Goal: Entertainment & Leisure: Browse casually

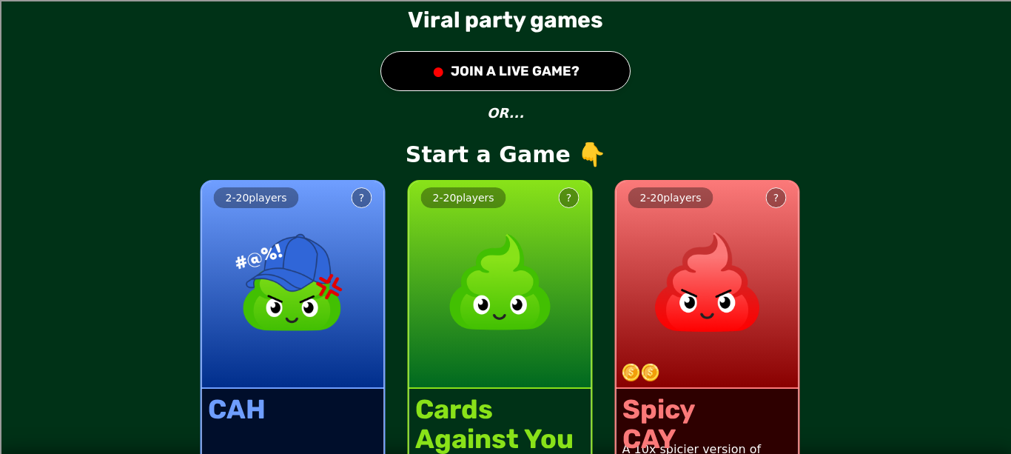
click at [570, 67] on button "● JOIN A LIVE GAME?" at bounding box center [506, 71] width 250 height 40
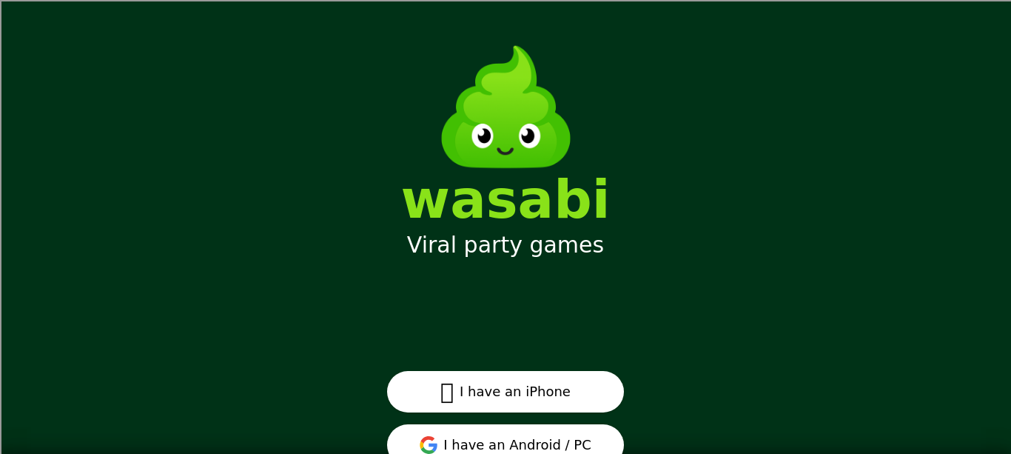
click at [555, 450] on button "I have an Android / PC" at bounding box center [505, 444] width 237 height 41
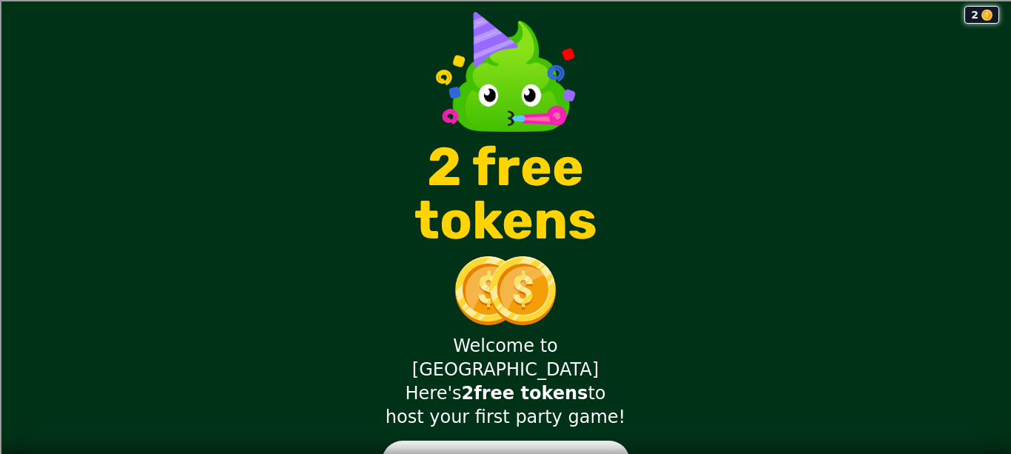
scroll to position [4, 0]
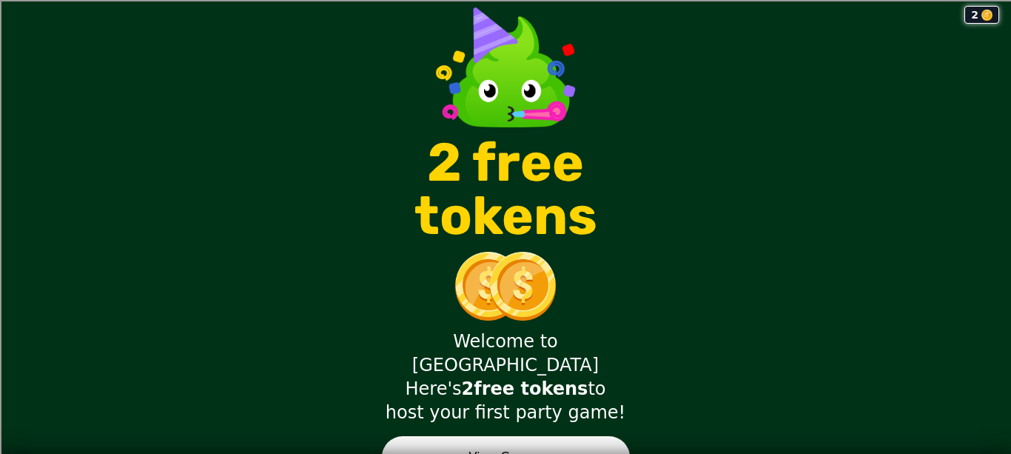
click at [475, 436] on button "View Games" at bounding box center [506, 456] width 248 height 41
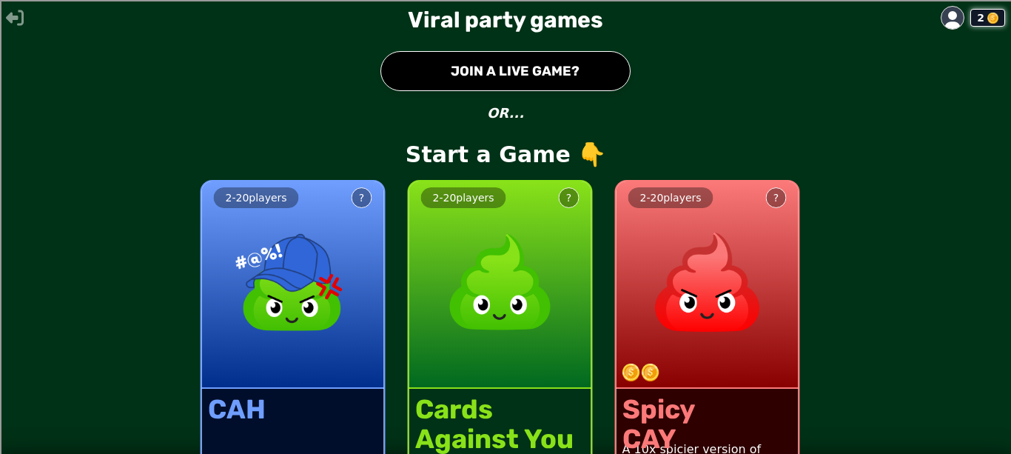
click at [583, 76] on button "● JOIN A LIVE GAME?" at bounding box center [506, 71] width 250 height 40
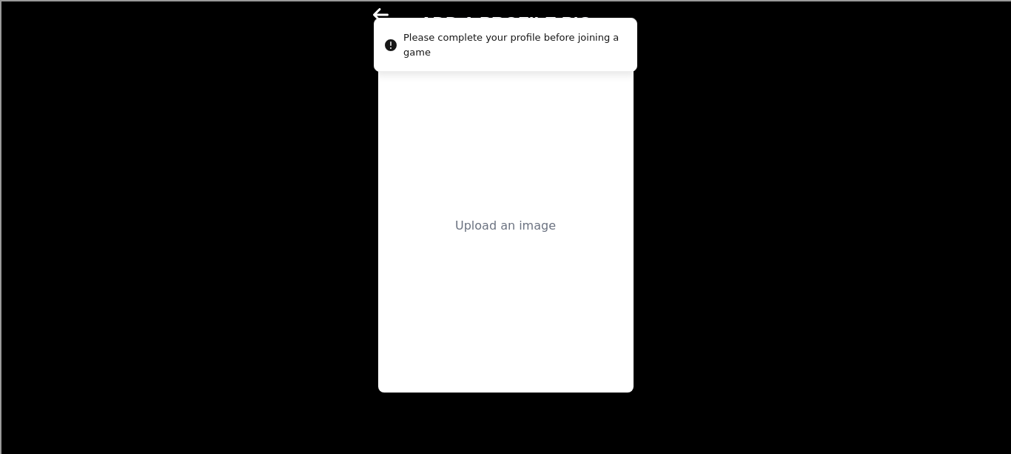
click at [491, 266] on div "Upload an image" at bounding box center [505, 225] width 255 height 333
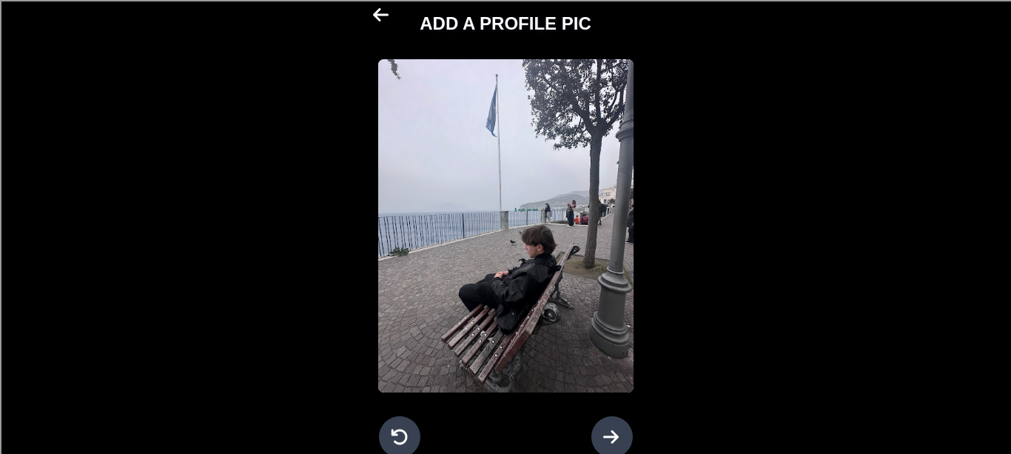
click at [603, 435] on icon at bounding box center [612, 437] width 18 height 18
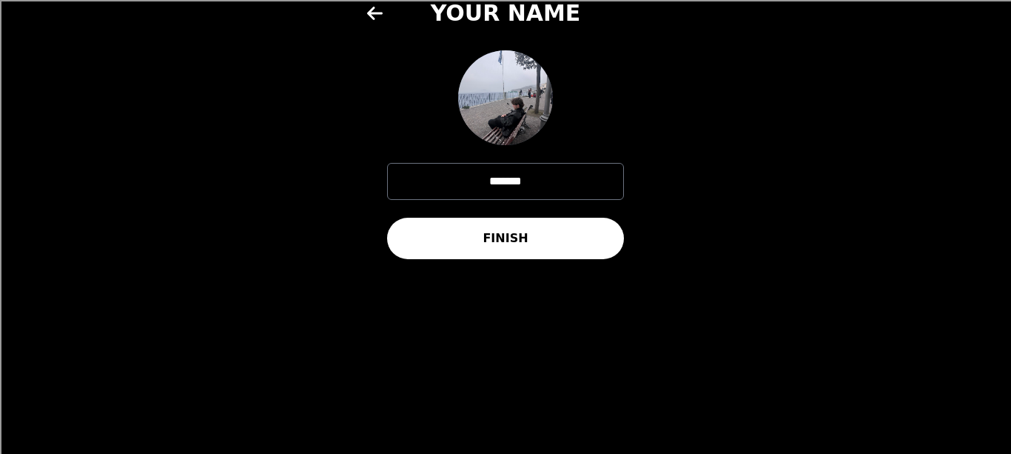
click at [562, 178] on input "*******" at bounding box center [505, 181] width 237 height 37
type input "******"
click at [515, 256] on button "FINISH" at bounding box center [505, 238] width 237 height 41
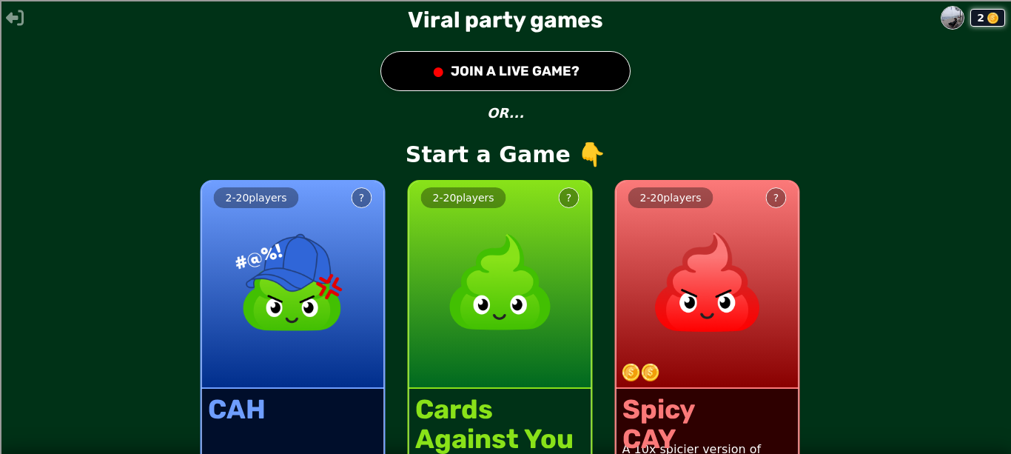
click at [580, 60] on button "● JOIN A LIVE GAME?" at bounding box center [506, 71] width 250 height 40
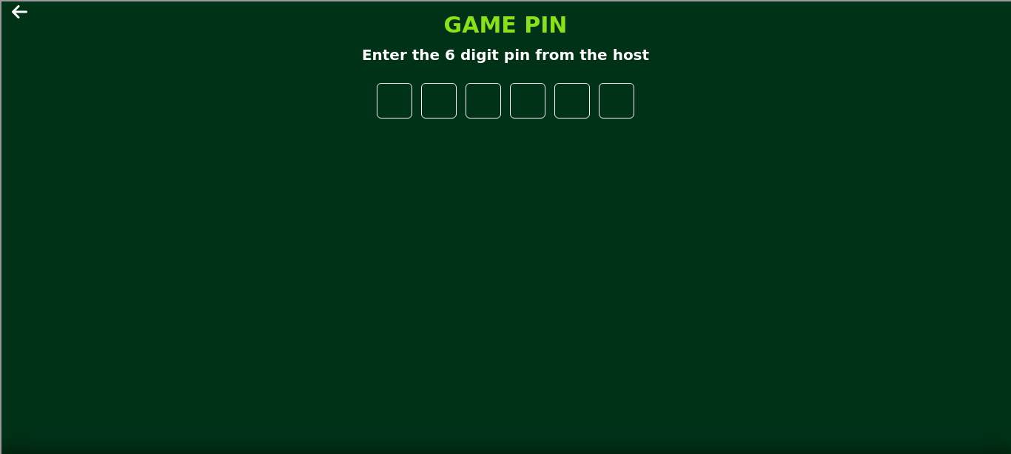
drag, startPoint x: 580, startPoint y: 60, endPoint x: 512, endPoint y: 129, distance: 97.4
click at [512, 129] on div "GAME PIN Enter the 6 digit pin from the host" at bounding box center [506, 227] width 444 height 454
click at [30, 8] on main "GAME PIN Enter the 6 digit pin from the host" at bounding box center [505, 227] width 1011 height 454
click at [16, 13] on icon at bounding box center [21, 12] width 18 height 18
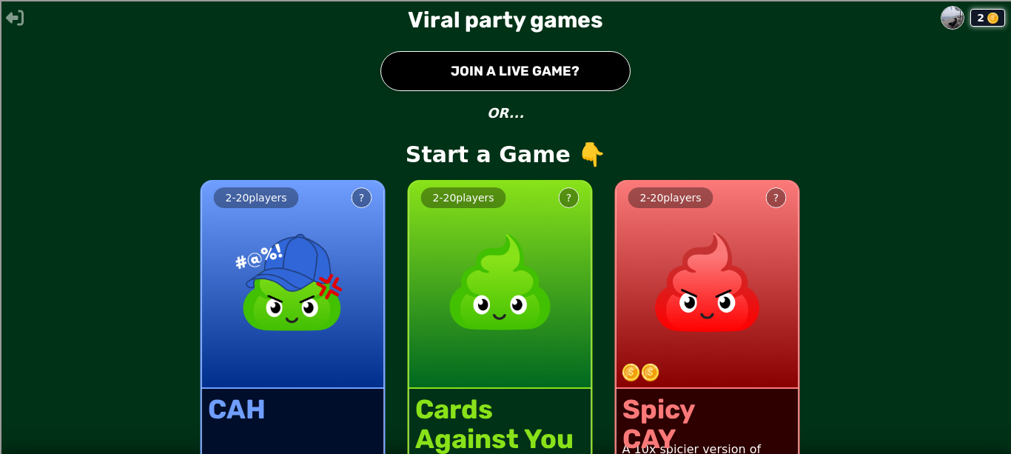
scroll to position [71, 0]
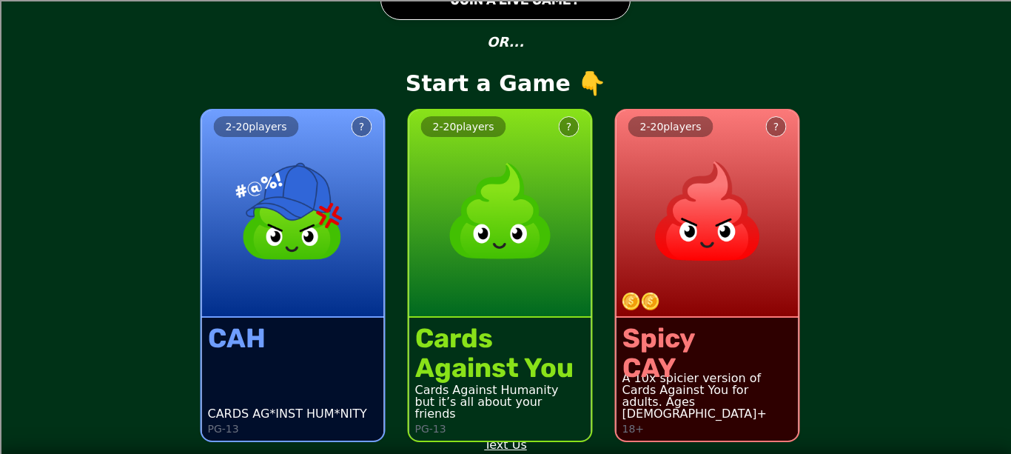
click at [314, 316] on div "2 - 20 players ?" at bounding box center [293, 213] width 182 height 207
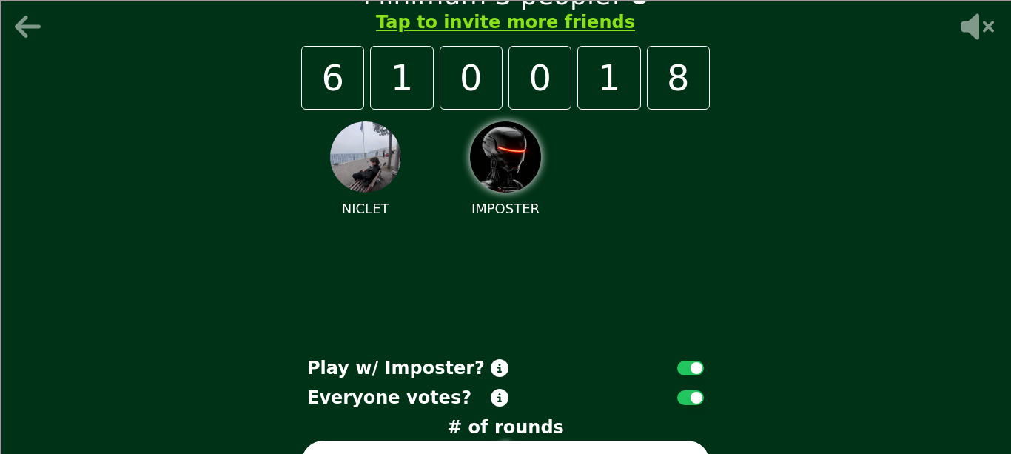
scroll to position [2, 0]
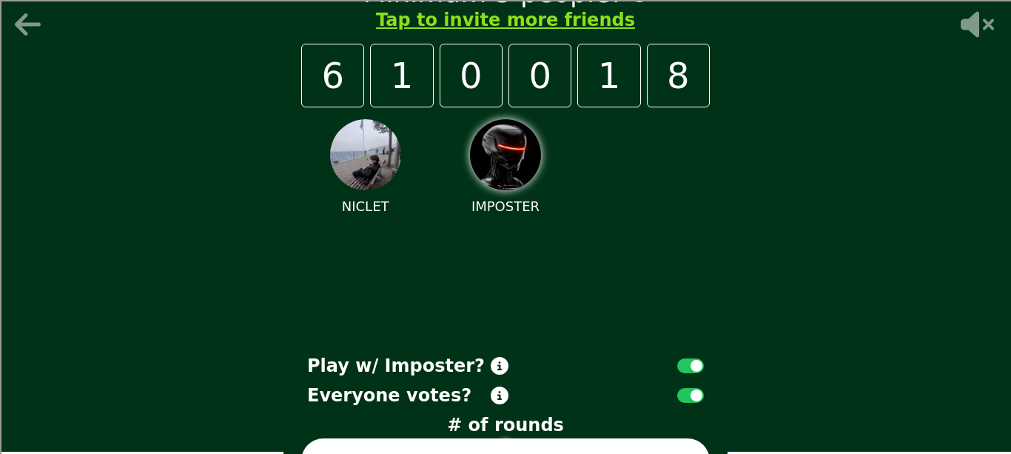
click at [24, 21] on icon at bounding box center [30, 25] width 36 height 30
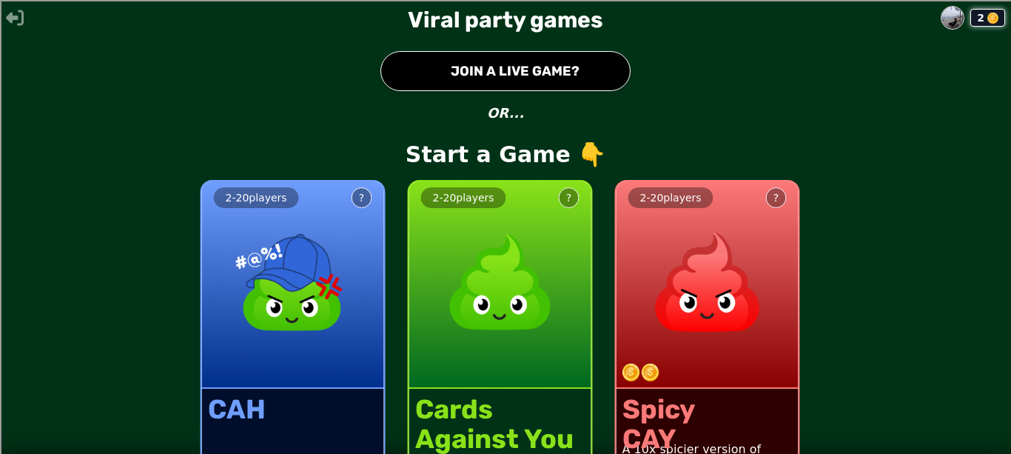
click at [517, 62] on button "● JOIN A LIVE GAME?" at bounding box center [506, 71] width 250 height 40
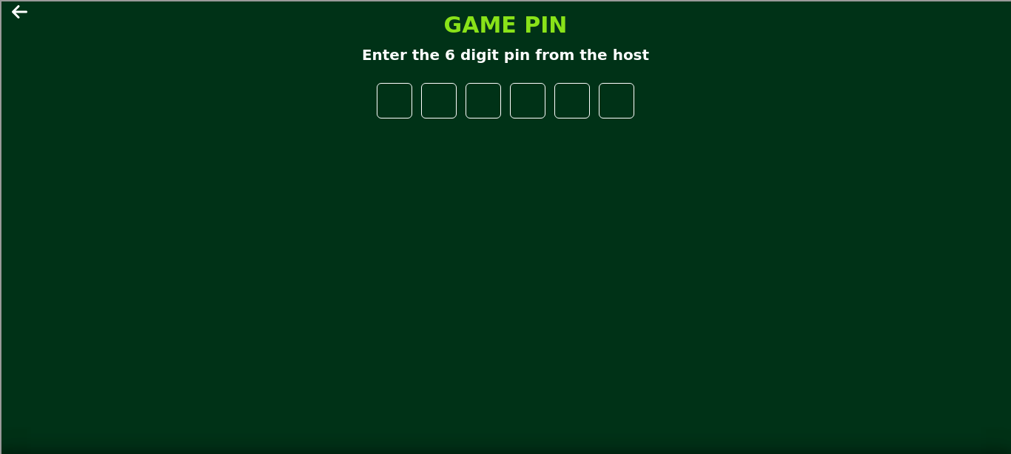
click at [17, 17] on icon at bounding box center [20, 11] width 16 height 13
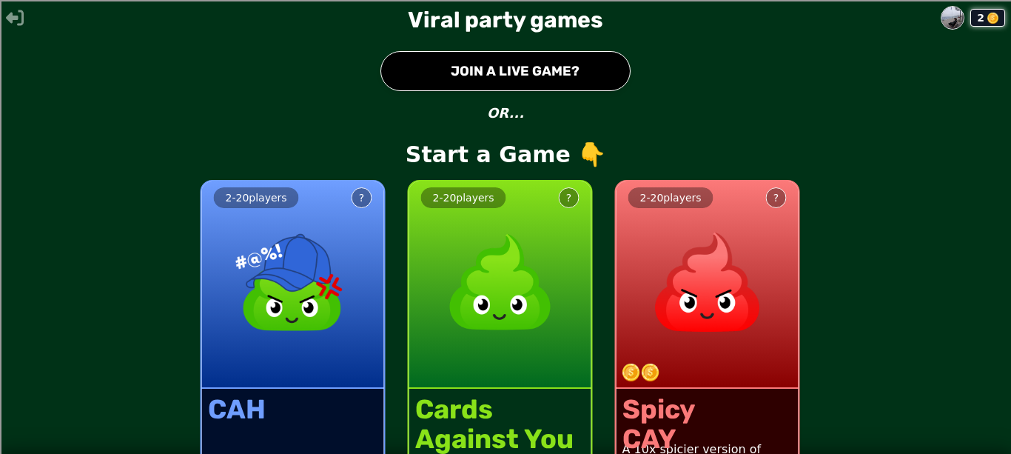
scroll to position [71, 0]
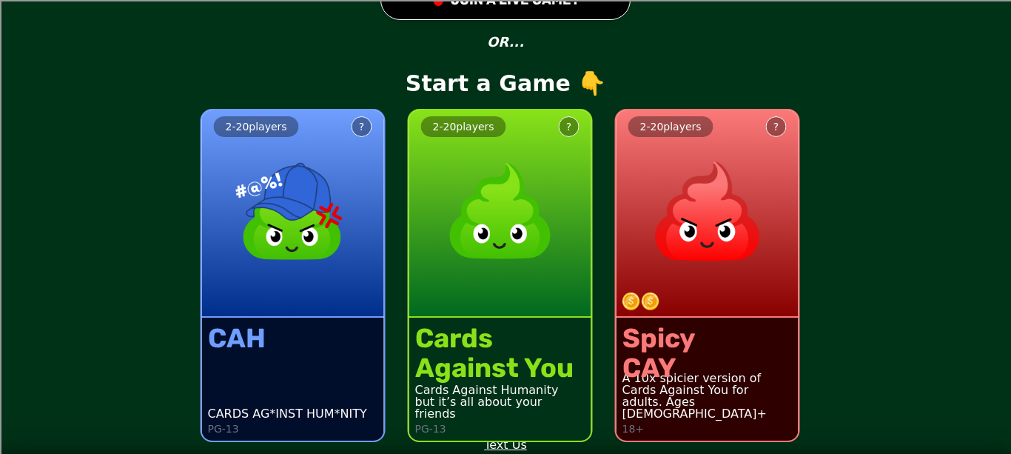
click at [316, 155] on img at bounding box center [293, 211] width 130 height 130
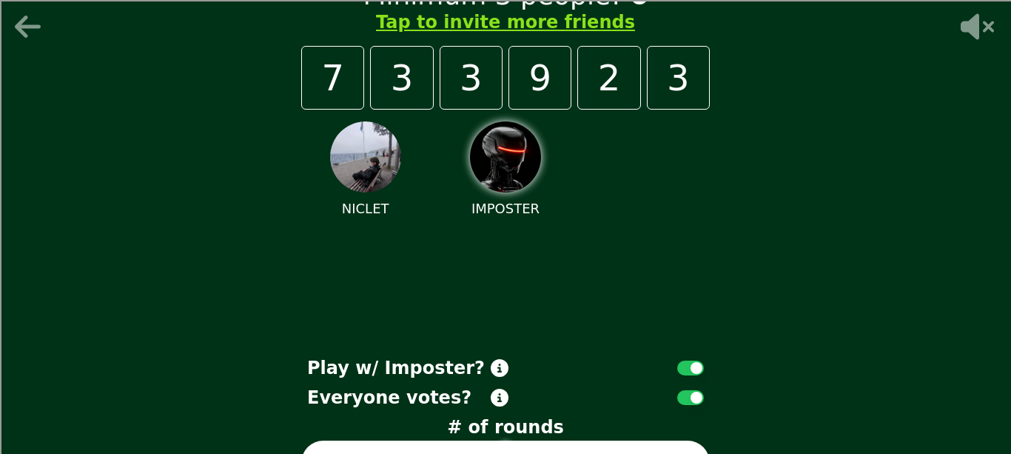
click at [27, 27] on icon at bounding box center [28, 27] width 26 height 22
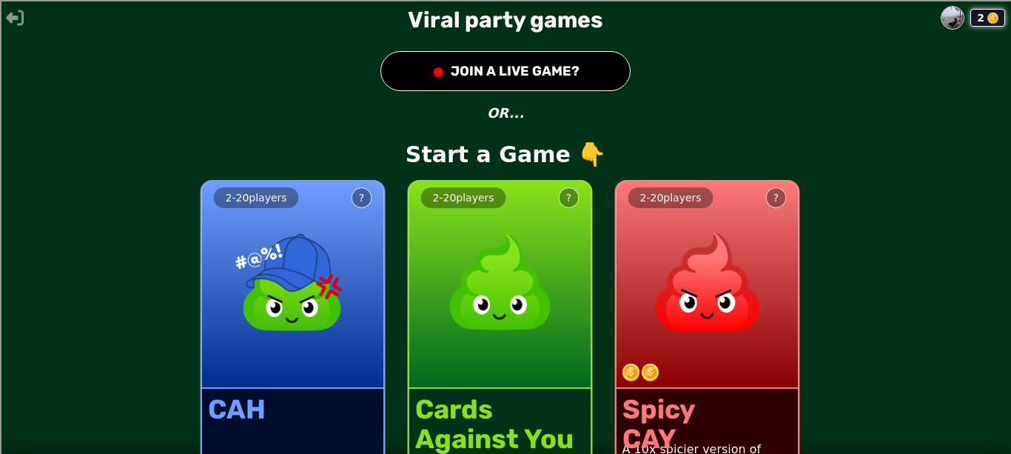
click at [517, 48] on div "2 wasabi Viral party games ● JOIN A LIVE GAME? OR... Start a Game 👇 2 - 20 play…" at bounding box center [505, 227] width 1011 height 454
click at [513, 57] on button "● JOIN A LIVE GAME?" at bounding box center [506, 71] width 250 height 40
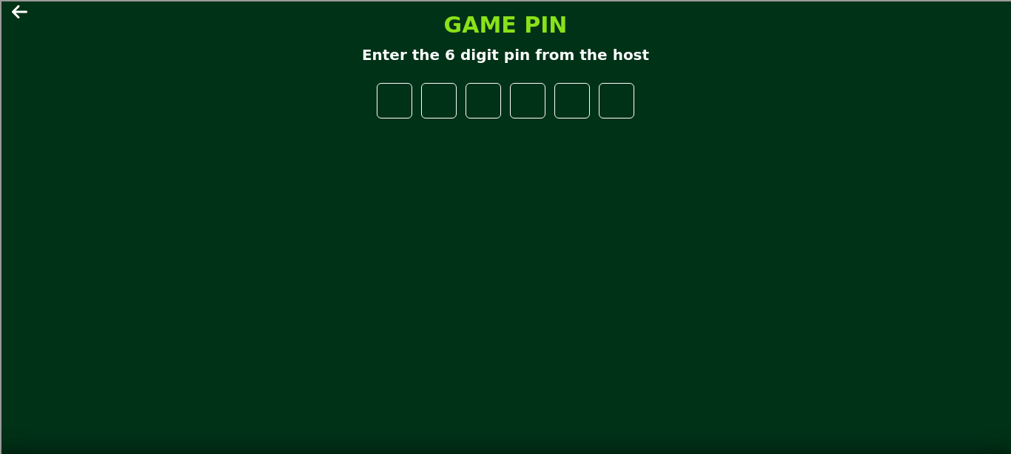
type input "*"
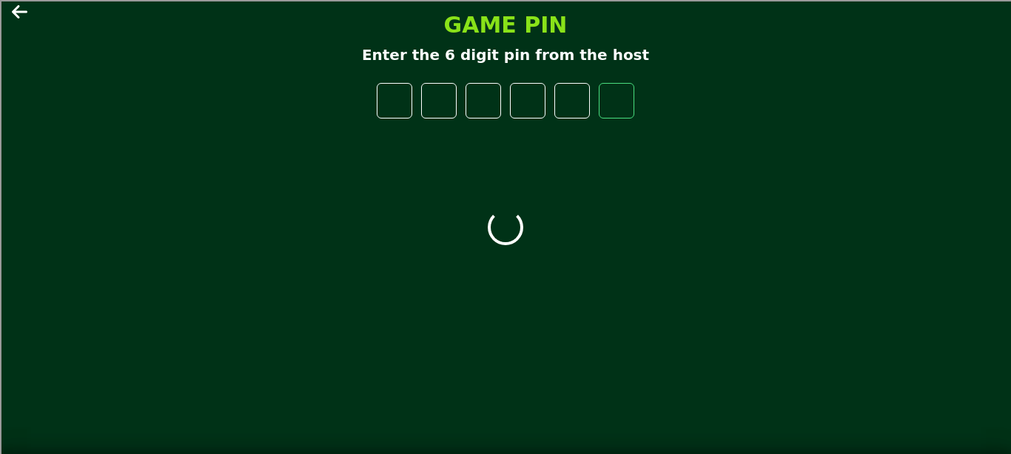
type input "*"
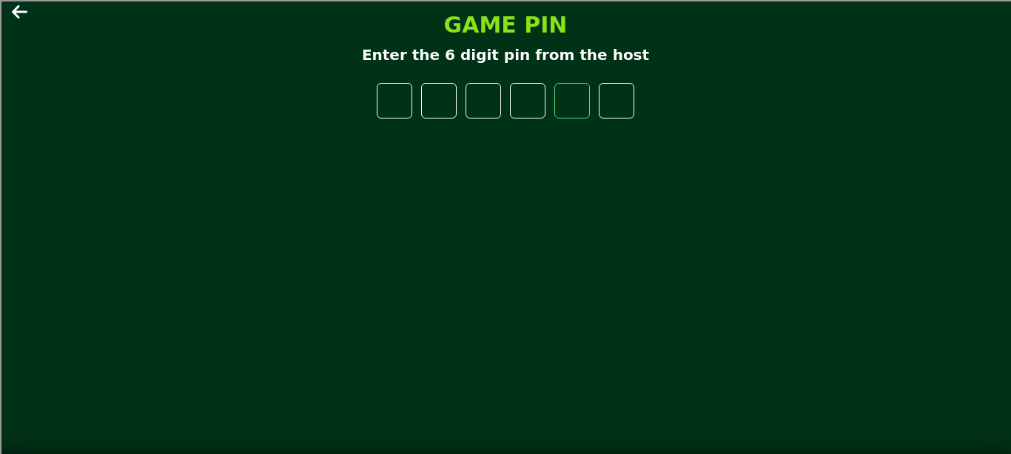
type input "*"
click at [3, 16] on main "GAME PIN Enter the 6 digit pin from the host" at bounding box center [505, 227] width 1011 height 454
click at [26, 12] on icon at bounding box center [20, 11] width 16 height 13
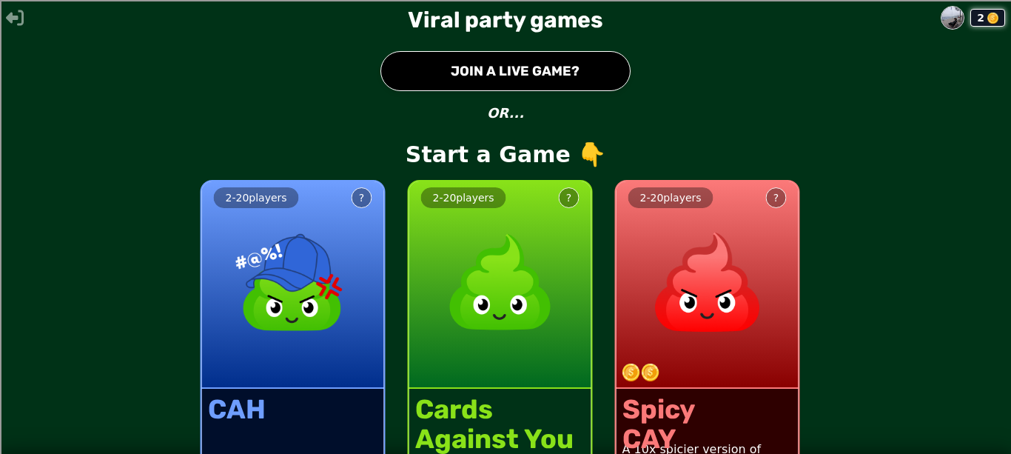
click at [329, 332] on img at bounding box center [293, 282] width 130 height 130
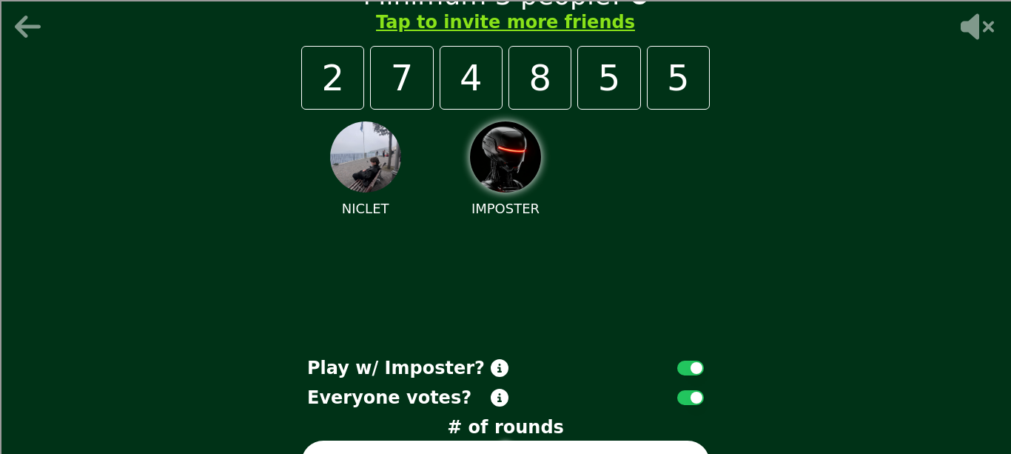
click at [117, 68] on div "Minimum 3 people! Tap to invite more friends 2 7 4 8 5 5 NICLET IMPOSTER Play w…" at bounding box center [505, 227] width 1011 height 454
click at [34, 22] on icon at bounding box center [30, 27] width 36 height 30
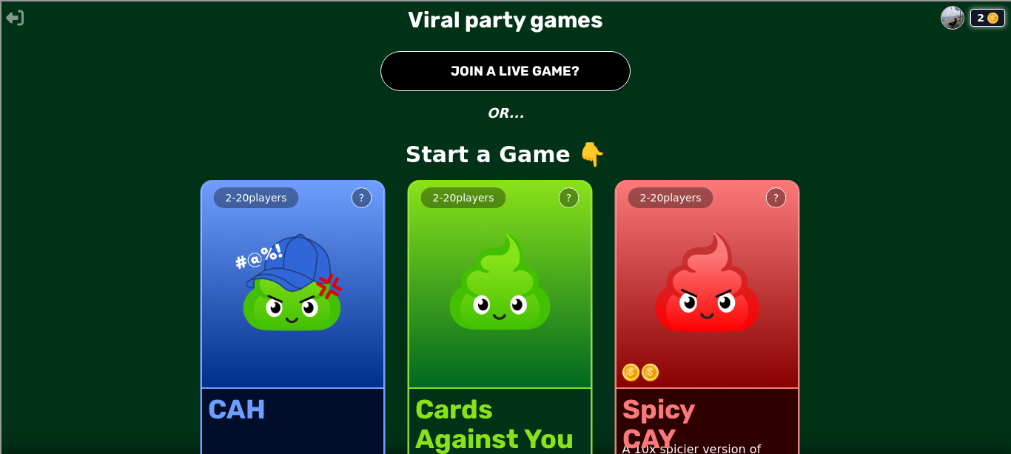
click at [509, 114] on p "OR..." at bounding box center [505, 113] width 37 height 21
